Goal: Information Seeking & Learning: Learn about a topic

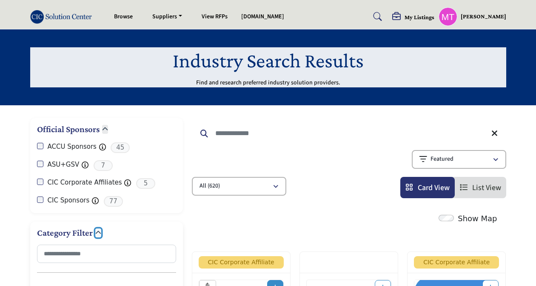
click at [95, 229] on icon "button" at bounding box center [98, 232] width 6 height 6
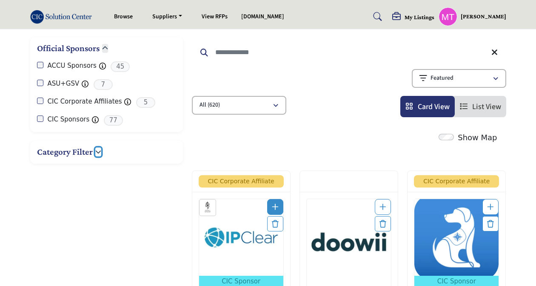
scroll to position [81, 0]
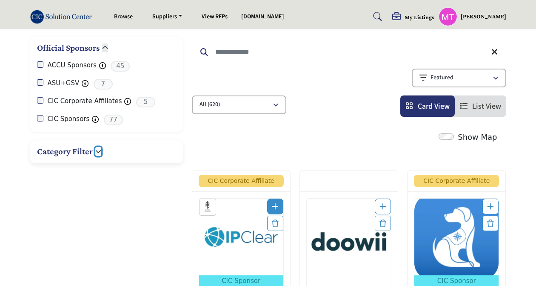
click at [97, 149] on icon "button" at bounding box center [98, 151] width 6 height 6
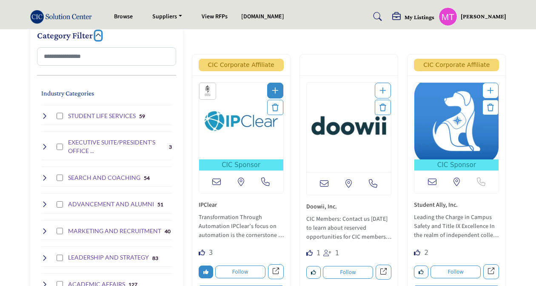
scroll to position [196, 0]
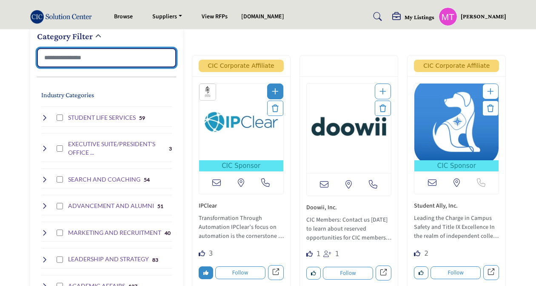
click at [97, 58] on input "Search Category" at bounding box center [106, 57] width 139 height 19
type input "*"
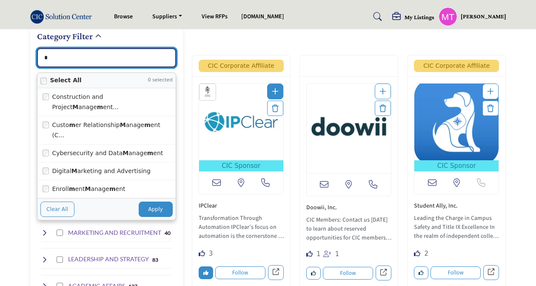
type input "**********"
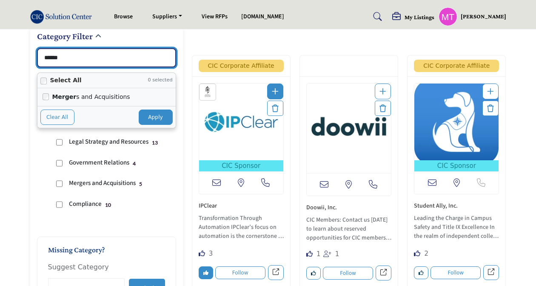
click at [86, 93] on label "Merger s and Acquisitions" at bounding box center [111, 96] width 118 height 11
click at [152, 111] on button "Apply" at bounding box center [156, 116] width 34 height 15
type input "******"
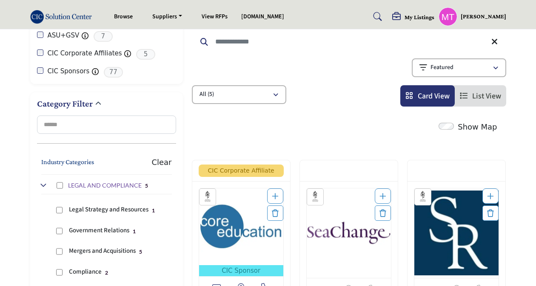
scroll to position [123, 0]
